Goal: Information Seeking & Learning: Learn about a topic

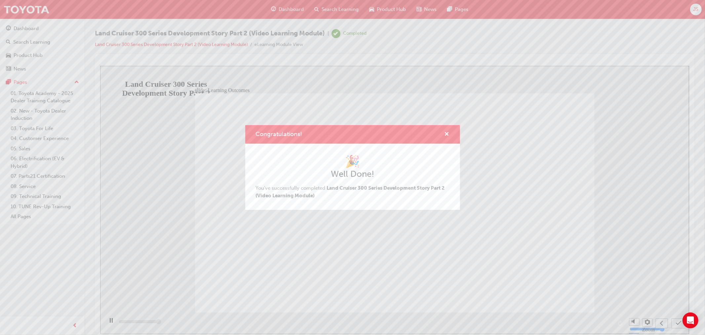
type input "13000"
click at [447, 132] on span "cross-icon" at bounding box center [447, 135] width 5 height 6
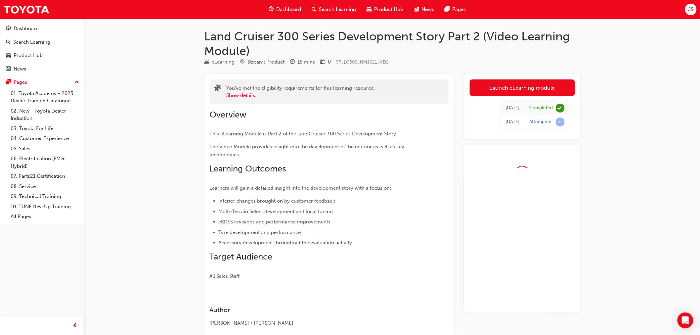
click at [295, 9] on span "Dashboard" at bounding box center [288, 10] width 25 height 8
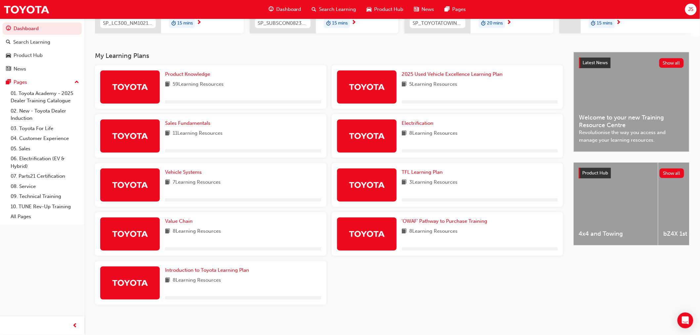
scroll to position [117, 0]
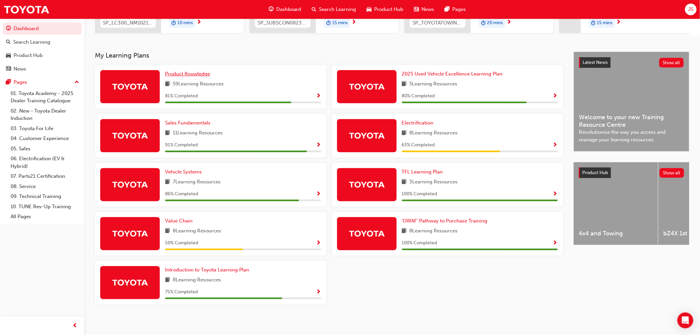
click at [202, 75] on span "Product Knowledge" at bounding box center [187, 74] width 45 height 6
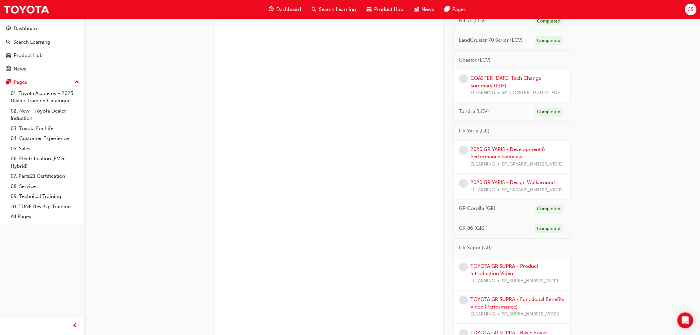
scroll to position [583, 0]
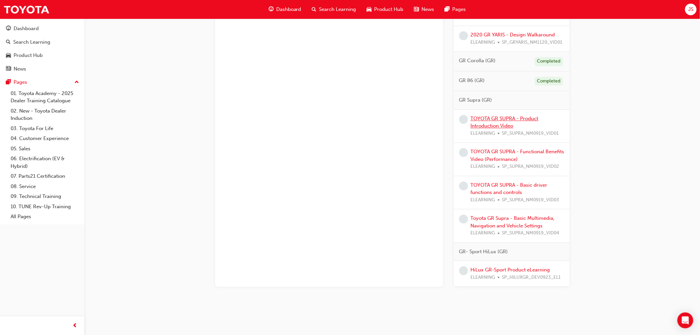
click at [512, 119] on link "TOYOTA GR SUPRA - Product Introduction Video" at bounding box center [504, 122] width 68 height 14
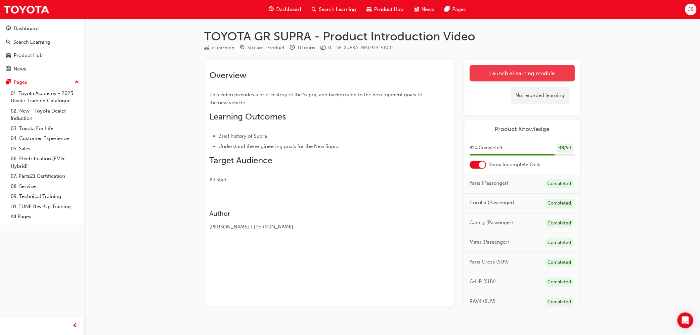
click at [513, 70] on link "Launch eLearning module" at bounding box center [521, 73] width 105 height 17
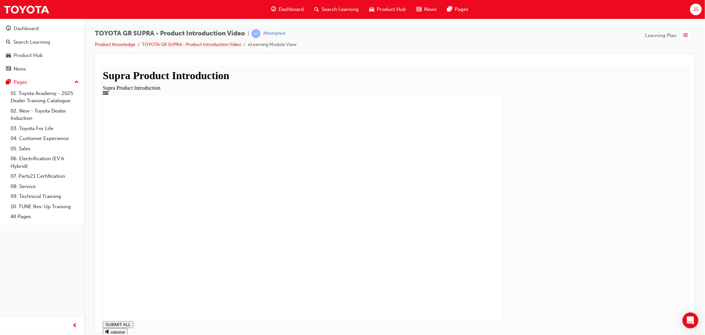
type input "0.805"
click at [288, 11] on span "Dashboard" at bounding box center [291, 10] width 25 height 8
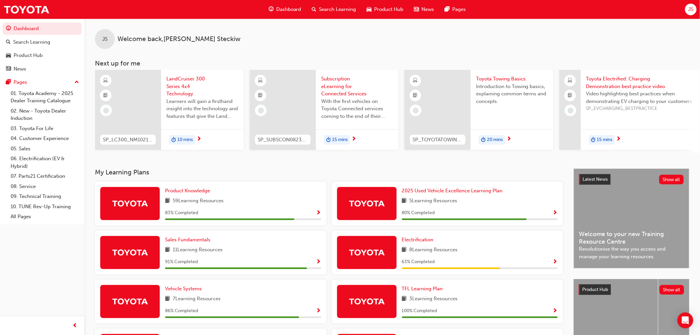
scroll to position [73, 0]
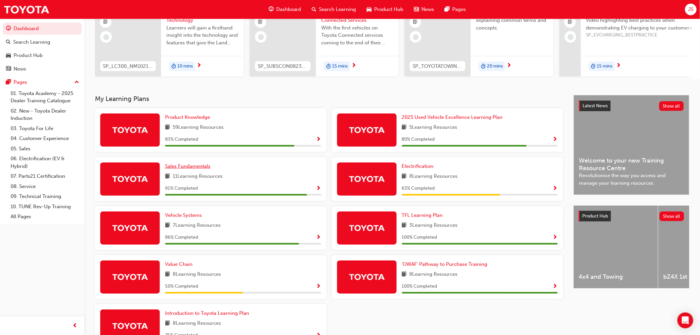
click at [198, 166] on span "Sales Fundamentals" at bounding box center [187, 166] width 45 height 6
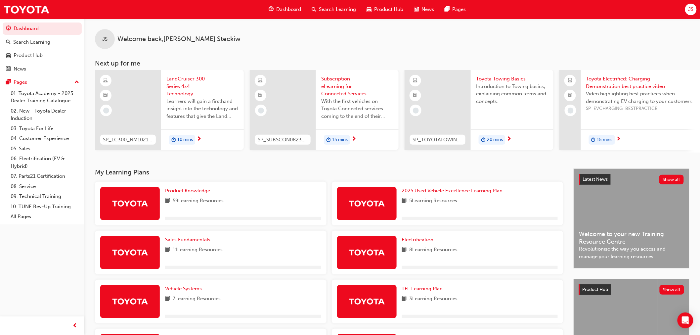
scroll to position [73, 0]
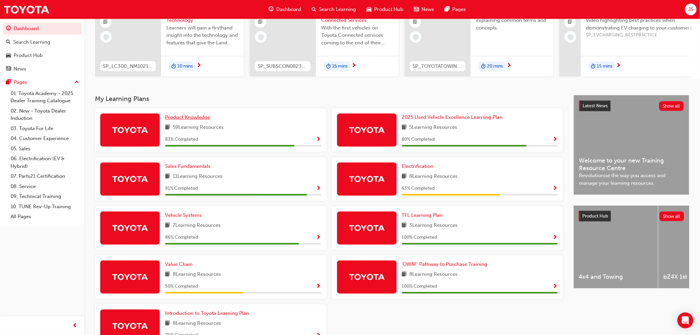
click at [210, 120] on span "Product Knowledge" at bounding box center [187, 117] width 45 height 6
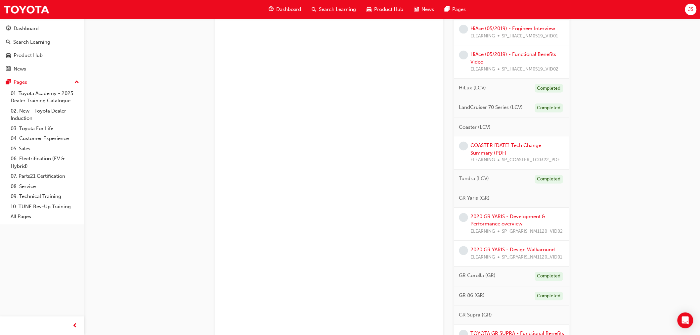
scroll to position [257, 0]
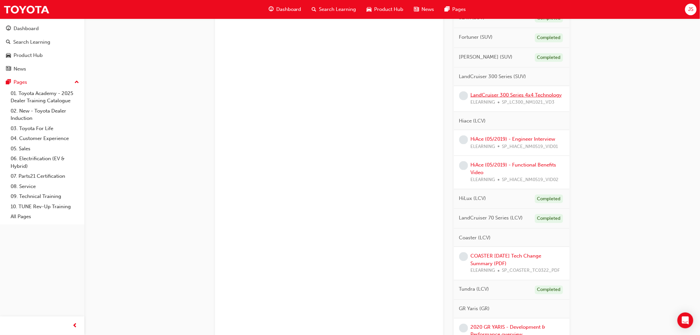
click at [496, 92] on link "LandCruiser 300 Series 4x4 Technology" at bounding box center [515, 95] width 91 height 6
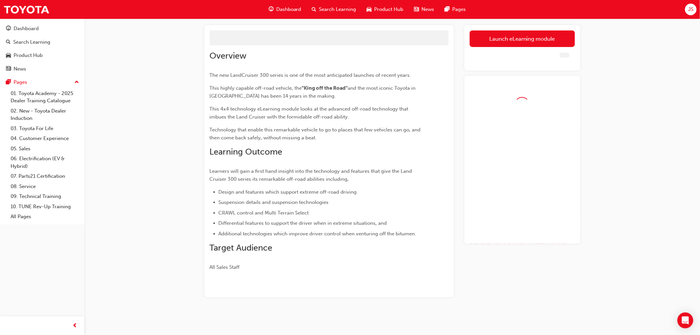
scroll to position [34, 0]
click at [499, 41] on link "Launch eLearning module" at bounding box center [521, 38] width 105 height 17
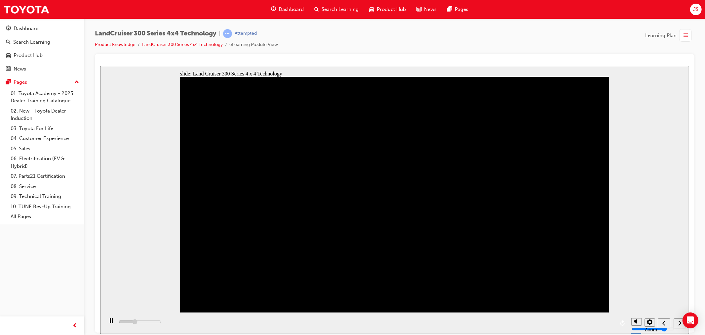
click at [678, 324] on icon "next" at bounding box center [679, 322] width 3 height 6
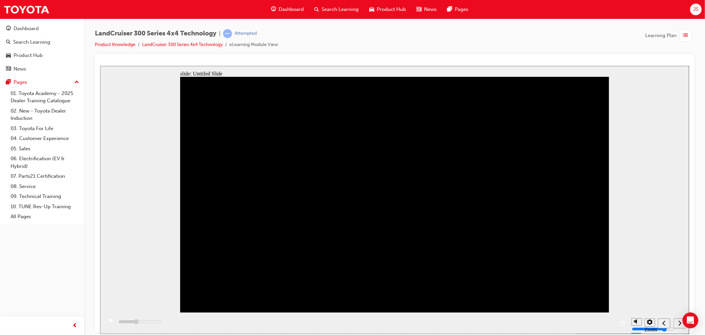
click at [678, 324] on icon "next" at bounding box center [679, 322] width 3 height 6
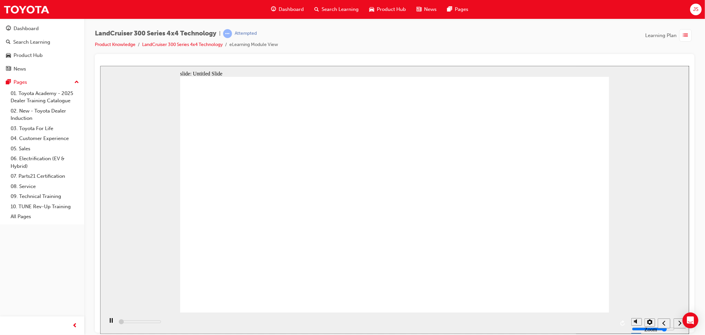
click at [678, 324] on icon "next" at bounding box center [679, 322] width 3 height 6
click at [612, 320] on div "playback controls" at bounding box center [365, 322] width 525 height 21
click at [607, 322] on div "playback controls" at bounding box center [365, 322] width 525 height 21
click at [606, 319] on div "playback controls" at bounding box center [365, 322] width 525 height 21
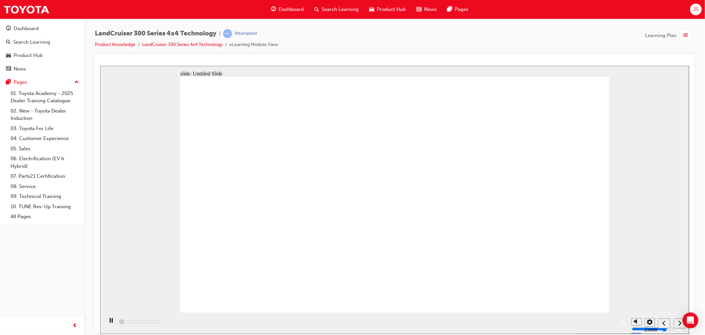
click at [596, 321] on div "playback controls" at bounding box center [365, 322] width 525 height 21
click at [676, 324] on div "next" at bounding box center [679, 322] width 7 height 7
click at [676, 324] on icon "submit" at bounding box center [679, 322] width 6 height 6
type input "400"
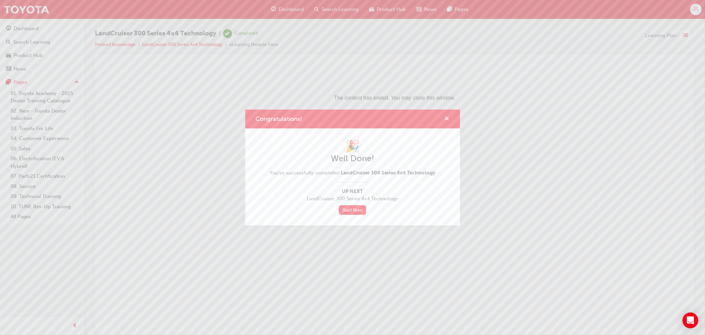
click at [445, 122] on span "cross-icon" at bounding box center [447, 119] width 5 height 6
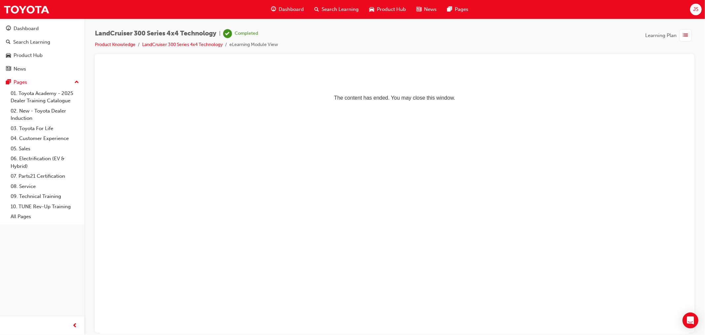
click at [280, 10] on span "Dashboard" at bounding box center [291, 10] width 25 height 8
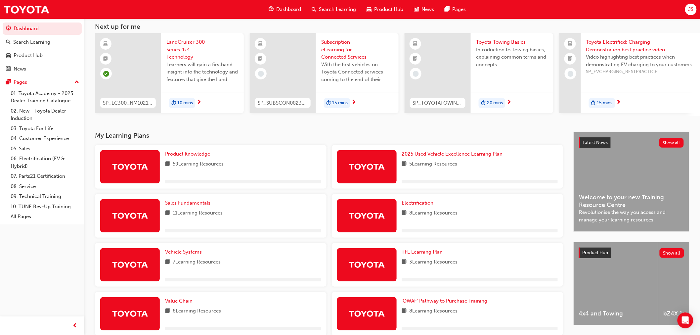
scroll to position [110, 0]
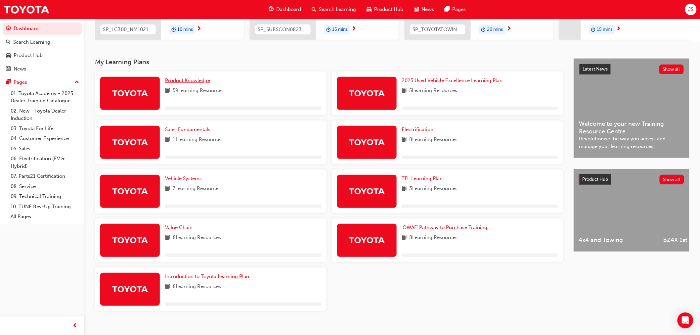
click at [198, 79] on span "Product Knowledge" at bounding box center [187, 80] width 45 height 6
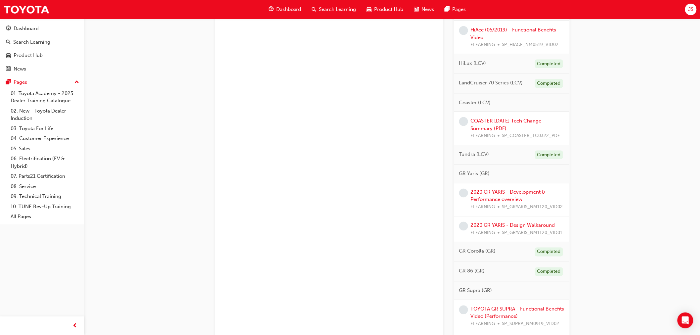
scroll to position [257, 0]
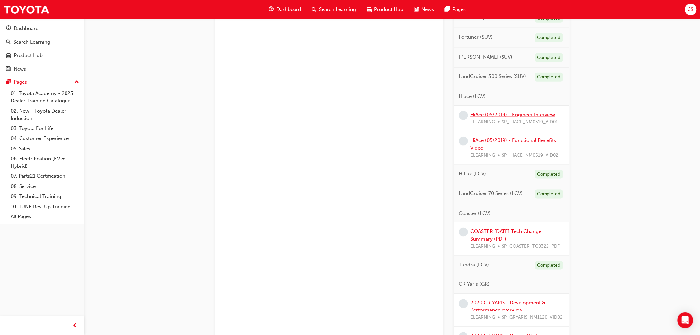
click at [516, 116] on link "HiAce (05/2019) - Engineer Interview" at bounding box center [512, 114] width 85 height 6
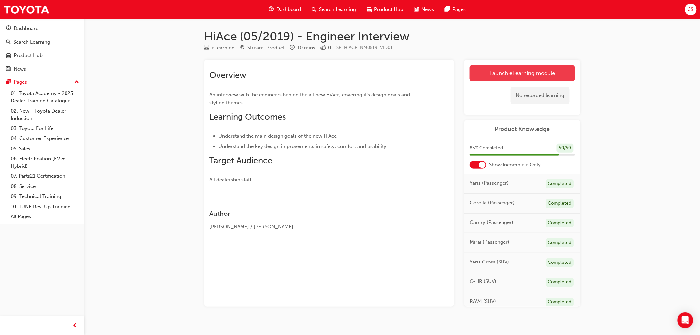
click at [519, 77] on link "Launch eLearning module" at bounding box center [521, 73] width 105 height 17
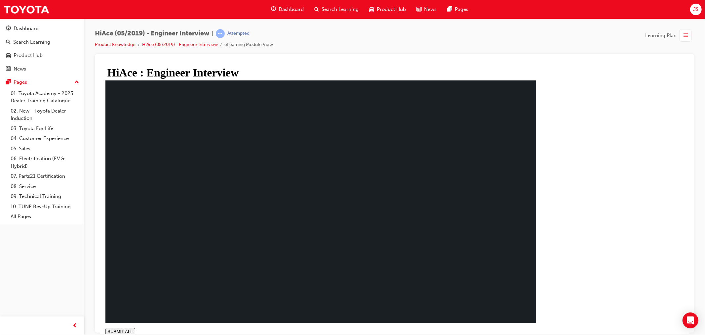
type input "0.001"
click at [536, 327] on div "SUBMIT ALL volume PREV NEXT SUBMIT FINISH" at bounding box center [320, 331] width 431 height 8
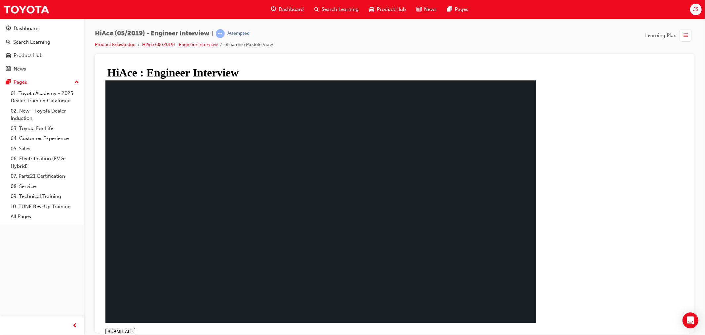
drag, startPoint x: 524, startPoint y: 289, endPoint x: 495, endPoint y: 284, distance: 29.5
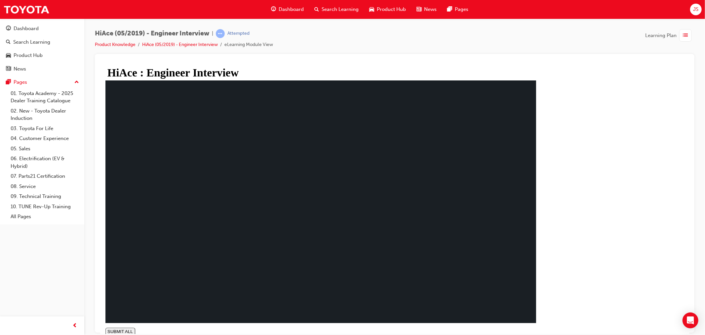
click at [112, 47] on li "Product Knowledge" at bounding box center [118, 45] width 47 height 8
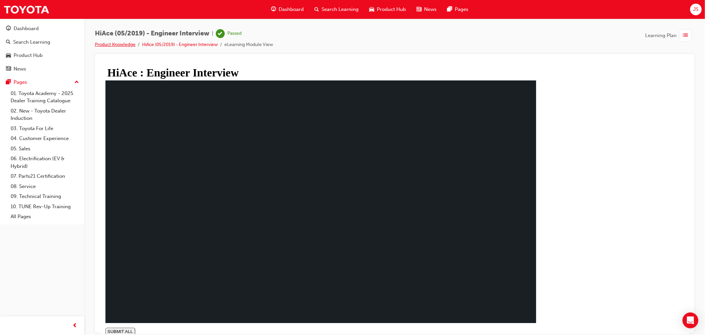
click at [115, 45] on link "Product Knowledge" at bounding box center [115, 45] width 41 height 6
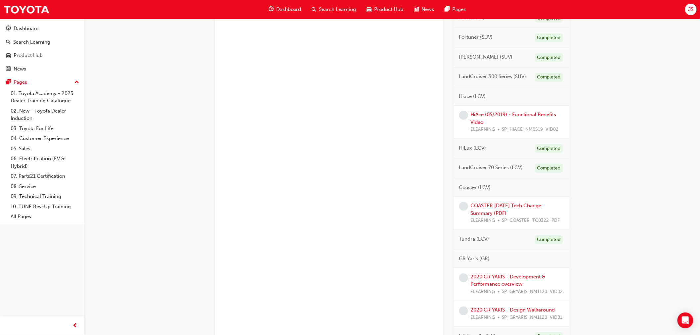
scroll to position [294, 0]
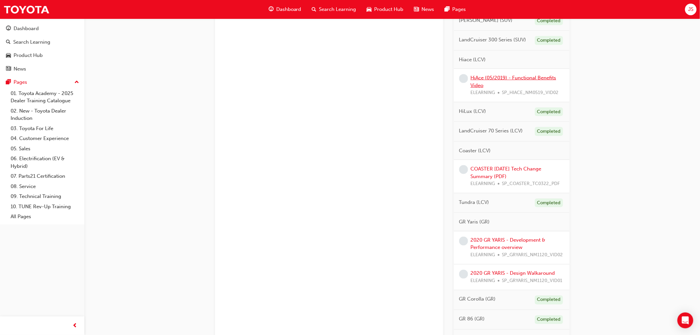
click at [506, 80] on link "HiAce (05/2019) - Functional Benefits Video" at bounding box center [513, 82] width 86 height 14
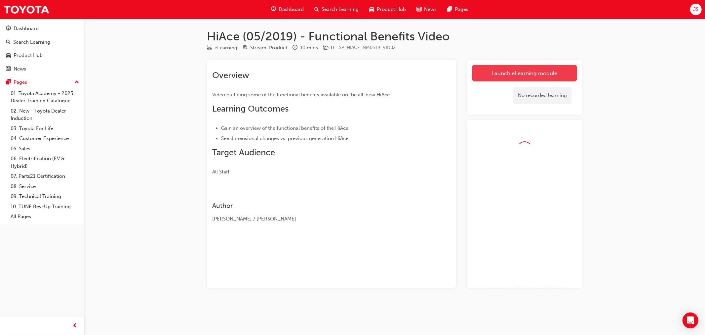
click at [538, 74] on link "Launch eLearning module" at bounding box center [524, 73] width 105 height 17
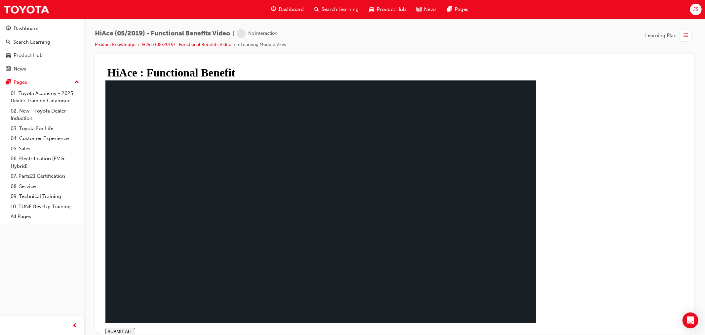
type input "0"
click at [536, 327] on div "SUBMIT ALL volume pause replay PREV NEXT SUBMIT FINISH" at bounding box center [320, 331] width 431 height 8
click at [536, 327] on div "SUBMIT ALL volume PREV NEXT SUBMIT FINISH" at bounding box center [320, 331] width 431 height 8
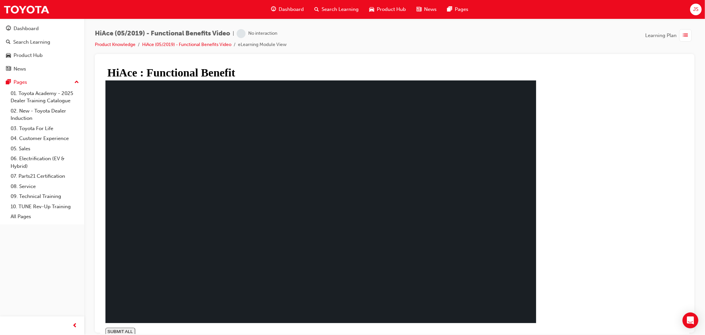
click at [536, 327] on div "SUBMIT ALL volume PREV NEXT SUBMIT FINISH" at bounding box center [320, 331] width 431 height 8
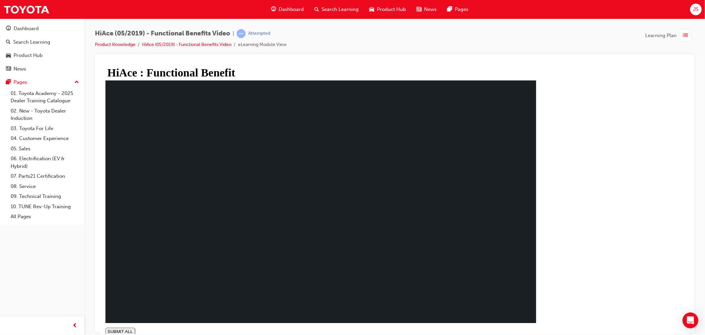
click at [102, 48] on li "Product Knowledge" at bounding box center [118, 45] width 47 height 8
click at [107, 46] on link "Product Knowledge" at bounding box center [115, 45] width 41 height 6
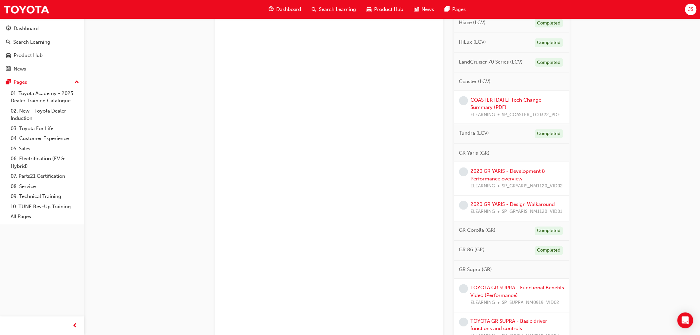
scroll to position [294, 0]
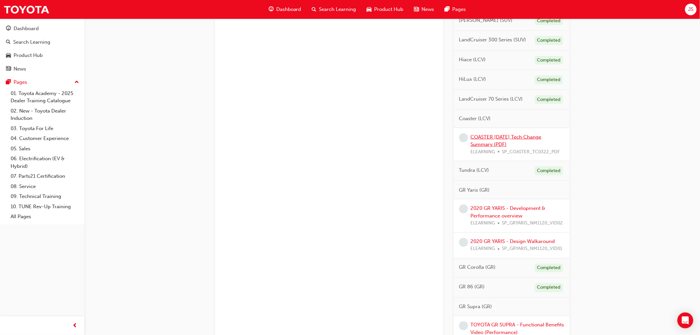
click at [537, 140] on link "COASTER [DATE] Tech Change Summary (PDF)" at bounding box center [505, 141] width 71 height 14
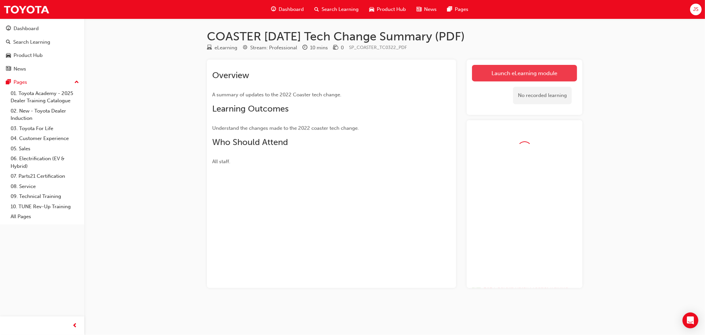
click at [495, 72] on link "Launch eLearning module" at bounding box center [524, 73] width 105 height 17
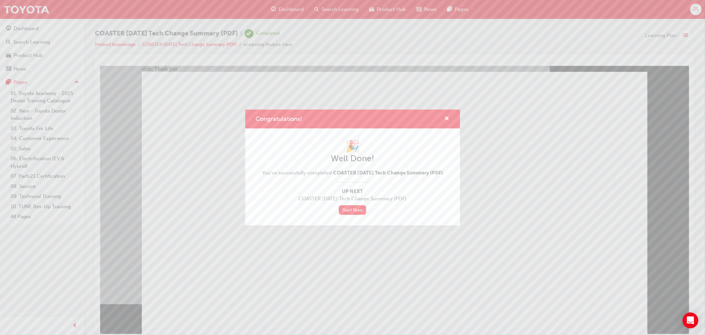
click at [273, 258] on div "Congratulations! 🎉 Well Done! You've successfully completed COASTER [DATE] Tech…" at bounding box center [352, 167] width 705 height 335
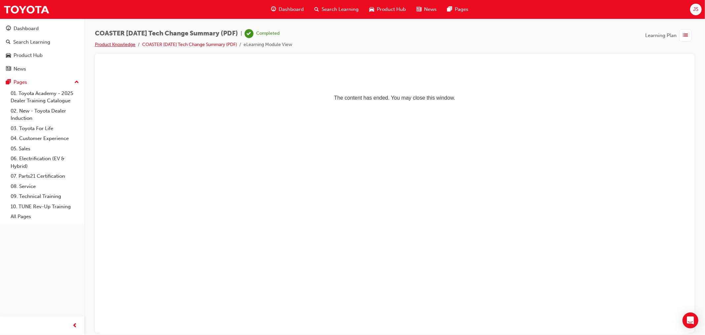
click at [119, 45] on link "Product Knowledge" at bounding box center [115, 45] width 41 height 6
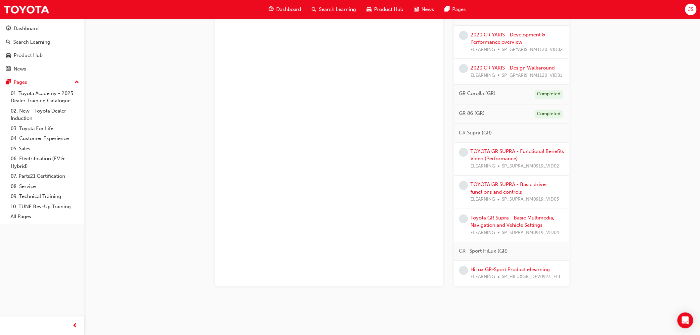
scroll to position [252, 0]
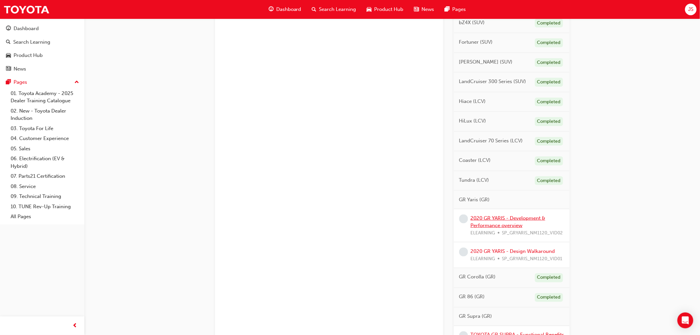
click at [497, 216] on link "2020 GR YARIS - Development & Performance overview" at bounding box center [507, 222] width 75 height 14
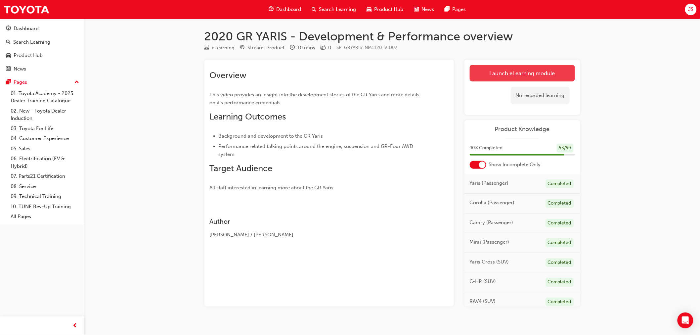
click at [489, 78] on link "Launch eLearning module" at bounding box center [521, 73] width 105 height 17
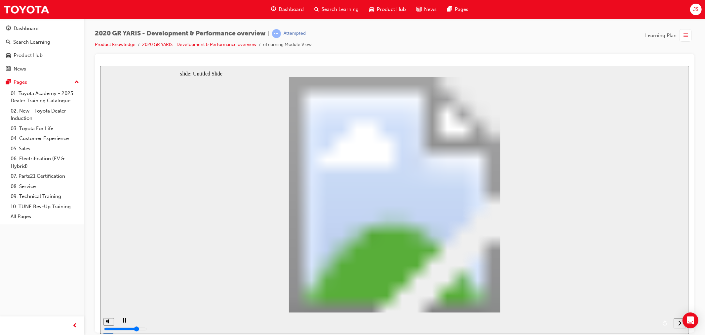
click at [676, 324] on div "next" at bounding box center [679, 322] width 7 height 7
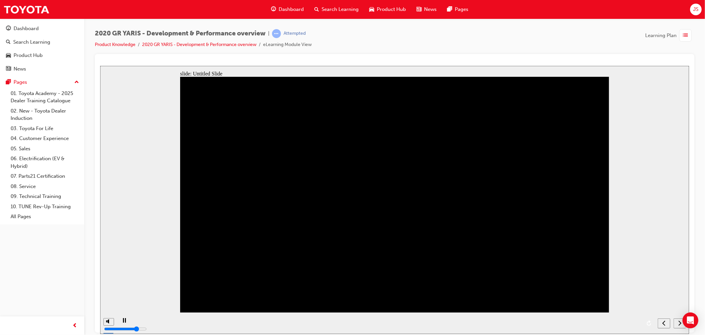
click at [676, 324] on div "next" at bounding box center [679, 322] width 7 height 7
click at [676, 324] on nav "slide navigation" at bounding box center [672, 322] width 28 height 21
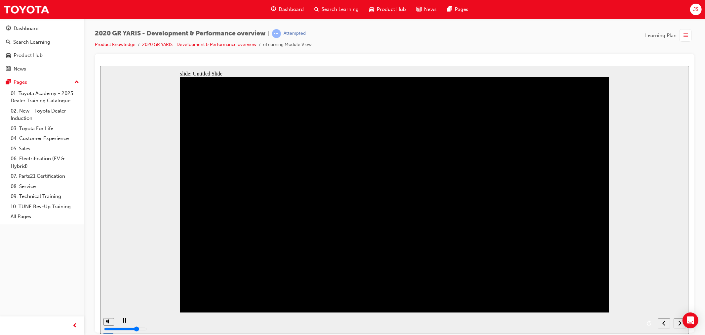
click at [676, 324] on nav "slide navigation" at bounding box center [672, 322] width 28 height 21
click at [628, 323] on div "playback controls" at bounding box center [385, 322] width 538 height 21
click at [629, 323] on div "playback controls" at bounding box center [385, 322] width 538 height 21
drag, startPoint x: 630, startPoint y: 321, endPoint x: 640, endPoint y: 323, distance: 9.4
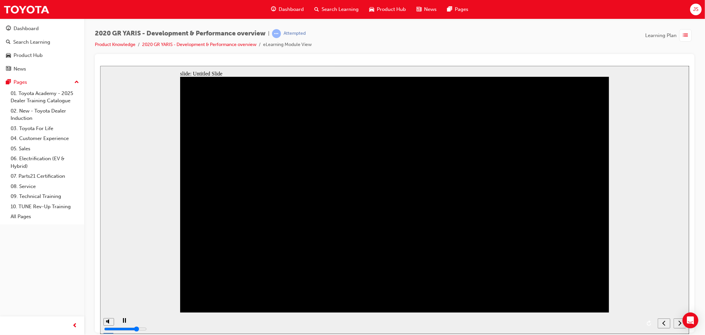
click at [635, 322] on div "playback controls" at bounding box center [385, 322] width 538 height 21
drag, startPoint x: 134, startPoint y: 323, endPoint x: 139, endPoint y: 320, distance: 5.7
click at [139, 320] on div "playback controls" at bounding box center [385, 322] width 538 height 21
drag, startPoint x: 135, startPoint y: 321, endPoint x: 143, endPoint y: 323, distance: 7.9
click at [143, 323] on div "playback controls" at bounding box center [385, 322] width 538 height 21
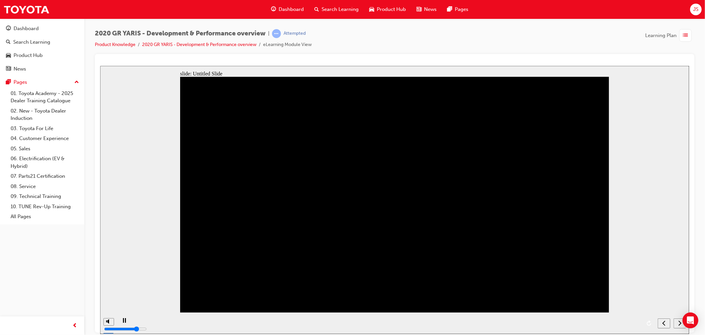
click at [633, 321] on div "playback controls" at bounding box center [385, 322] width 538 height 21
click at [635, 326] on div "playback controls" at bounding box center [385, 322] width 538 height 21
click at [679, 324] on icon "next" at bounding box center [679, 322] width 3 height 6
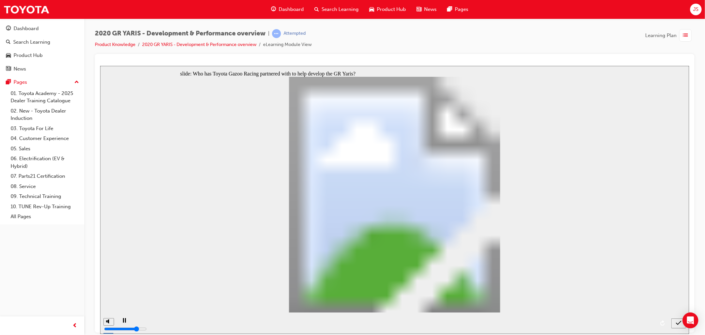
click at [679, 324] on icon "submit" at bounding box center [679, 322] width 6 height 6
radio input "true"
click at [674, 323] on div "submit" at bounding box center [679, 322] width 10 height 7
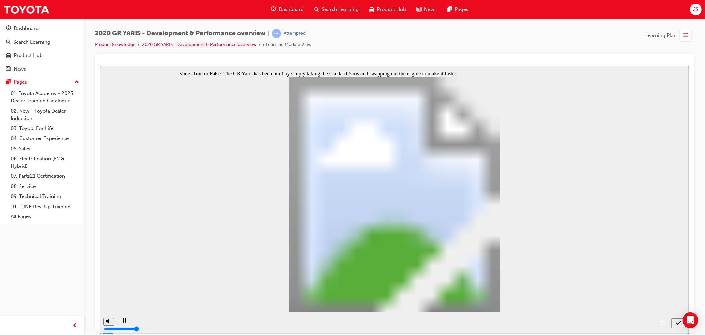
radio input "false"
radio input "true"
click at [676, 322] on icon "submit" at bounding box center [679, 322] width 6 height 6
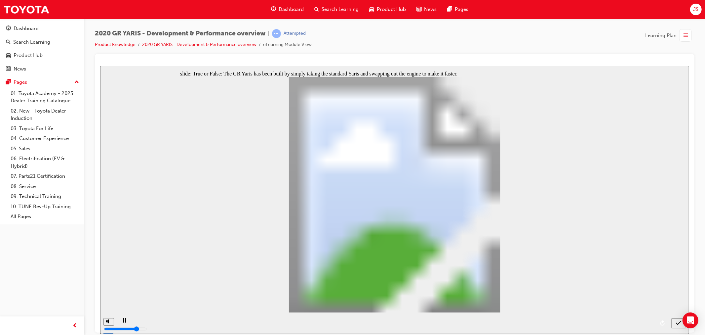
radio input "true"
click at [677, 320] on icon "submit" at bounding box center [679, 322] width 6 height 6
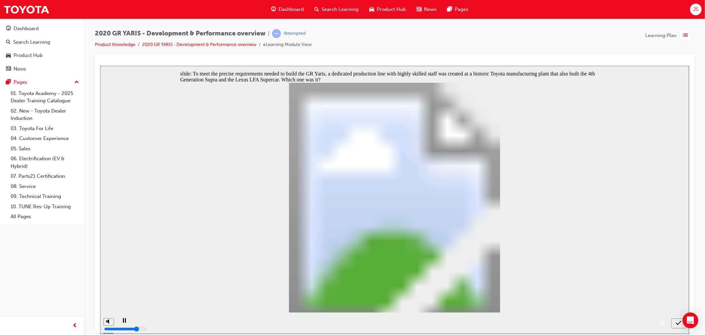
radio input "true"
click at [674, 320] on div "submit" at bounding box center [679, 322] width 10 height 7
drag, startPoint x: 390, startPoint y: 260, endPoint x: 405, endPoint y: 265, distance: 15.4
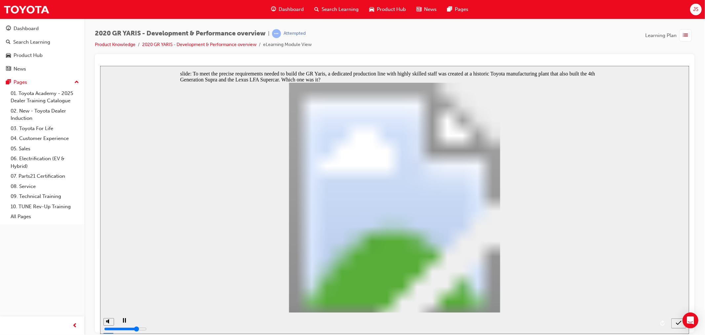
drag, startPoint x: 311, startPoint y: 240, endPoint x: 288, endPoint y: 232, distance: 24.5
radio input "true"
click at [681, 324] on icon "submit" at bounding box center [679, 322] width 6 height 6
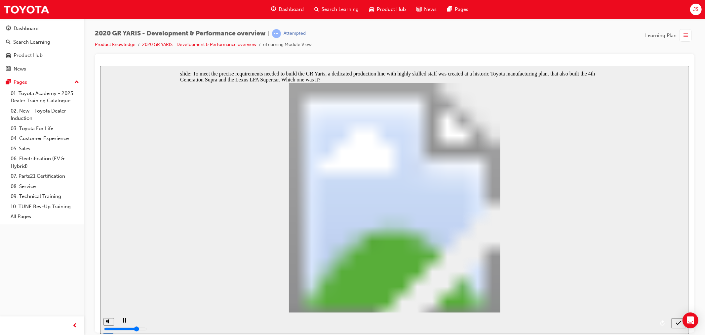
radio input "true"
drag, startPoint x: 678, startPoint y: 323, endPoint x: 637, endPoint y: 315, distance: 41.6
click at [678, 324] on icon "submit" at bounding box center [679, 322] width 6 height 6
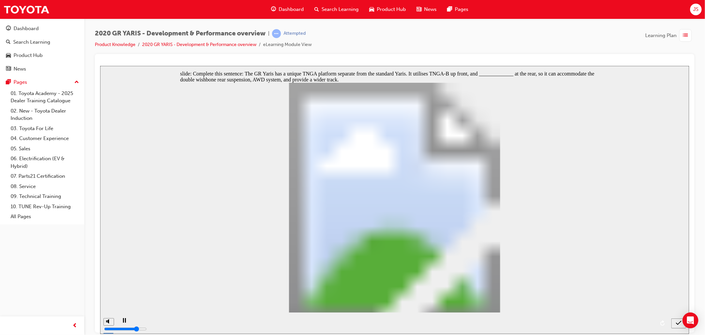
click at [675, 321] on div "submit" at bounding box center [679, 322] width 10 height 7
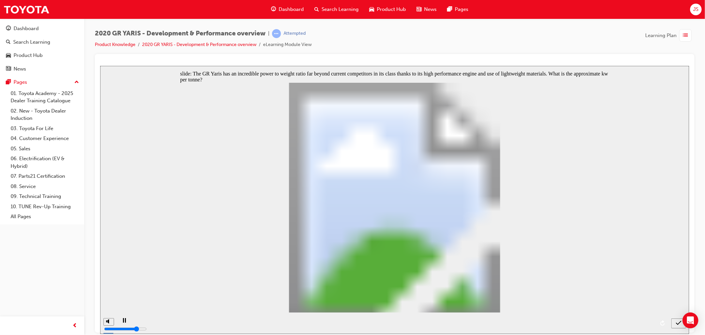
radio input "false"
radio input "true"
click at [675, 322] on div "submit" at bounding box center [679, 322] width 10 height 7
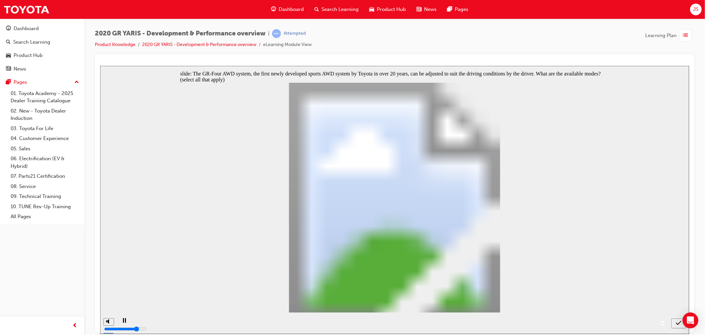
checkbox input "true"
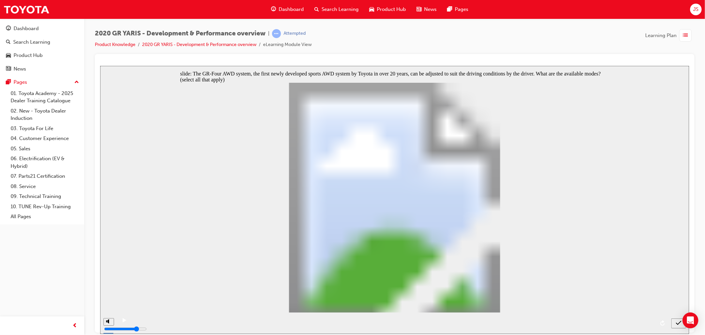
checkbox input "true"
checkbox input "false"
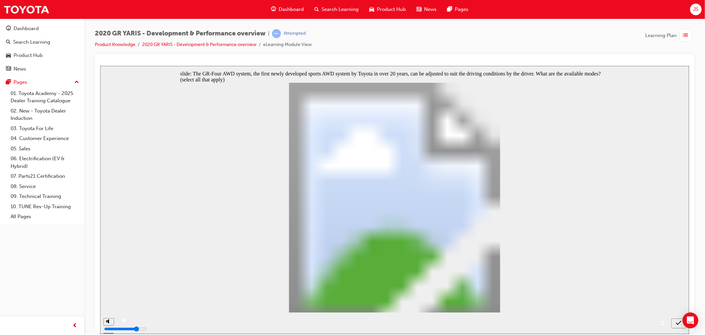
click at [676, 325] on icon "submit" at bounding box center [679, 322] width 6 height 6
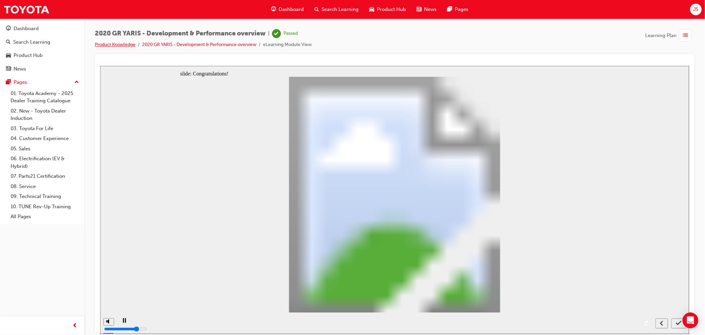
click at [114, 44] on link "Product Knowledge" at bounding box center [115, 45] width 41 height 6
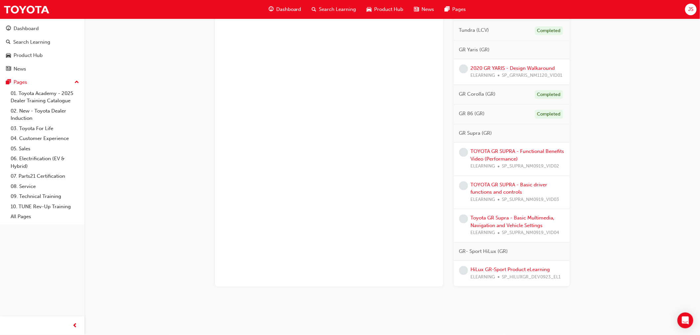
scroll to position [365, 0]
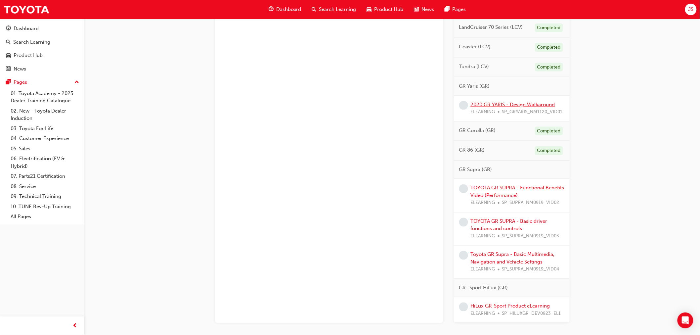
click at [531, 105] on link "2020 GR YARIS - Design Walkaround" at bounding box center [512, 104] width 84 height 6
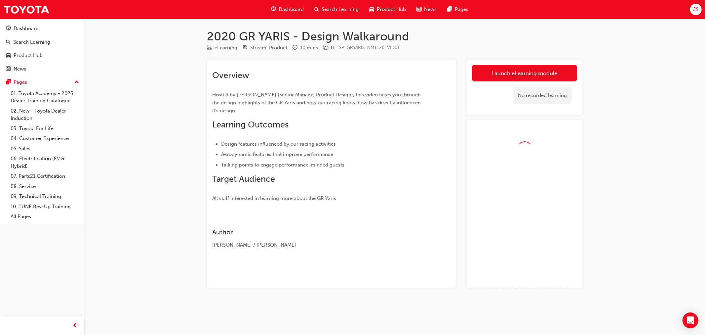
click at [515, 69] on link "Launch eLearning module" at bounding box center [524, 73] width 105 height 17
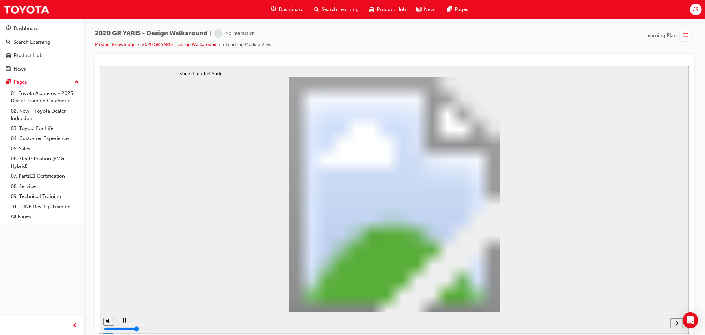
click at [676, 321] on icon "next" at bounding box center [676, 322] width 3 height 6
click at [676, 321] on nav "slide navigation" at bounding box center [668, 322] width 28 height 21
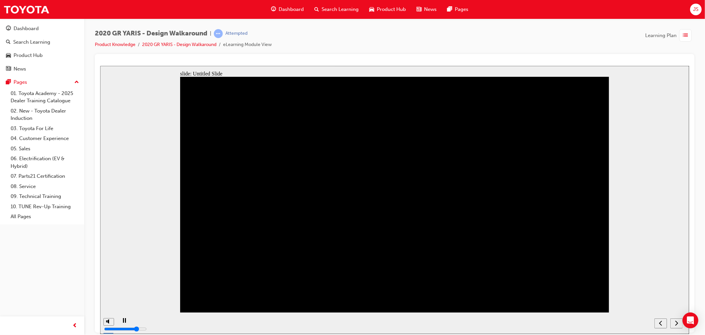
click at [676, 321] on nav "slide navigation" at bounding box center [668, 322] width 28 height 21
